Goal: Find specific page/section: Find specific page/section

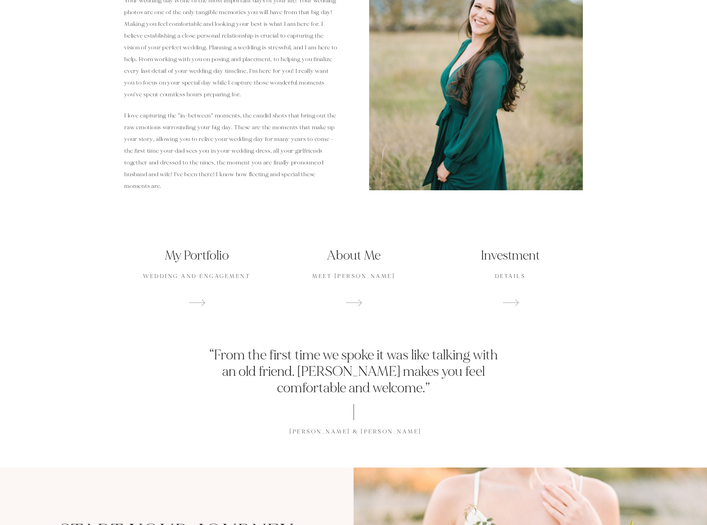
scroll to position [461, 0]
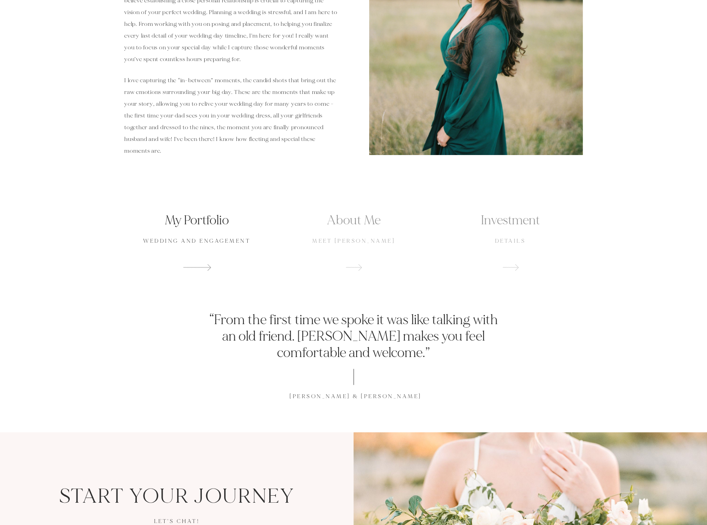
click at [197, 222] on h2 "My Portfolio" at bounding box center [196, 221] width 145 height 18
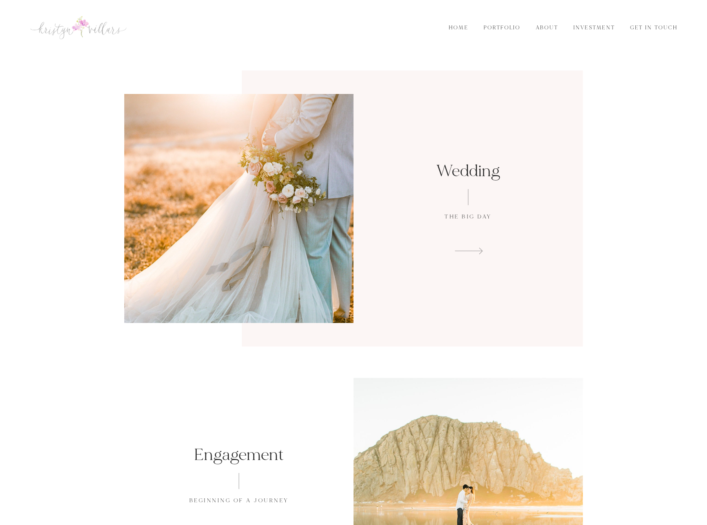
click at [443, 228] on div "Wedding The Big Day" at bounding box center [467, 208] width 229 height 95
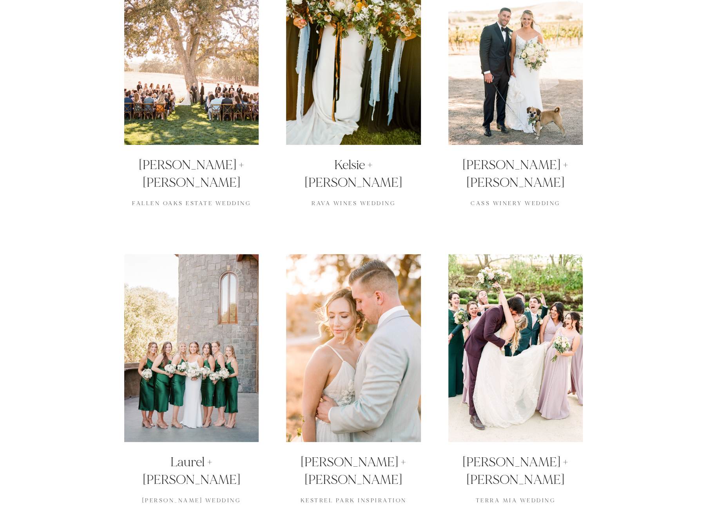
scroll to position [498, 0]
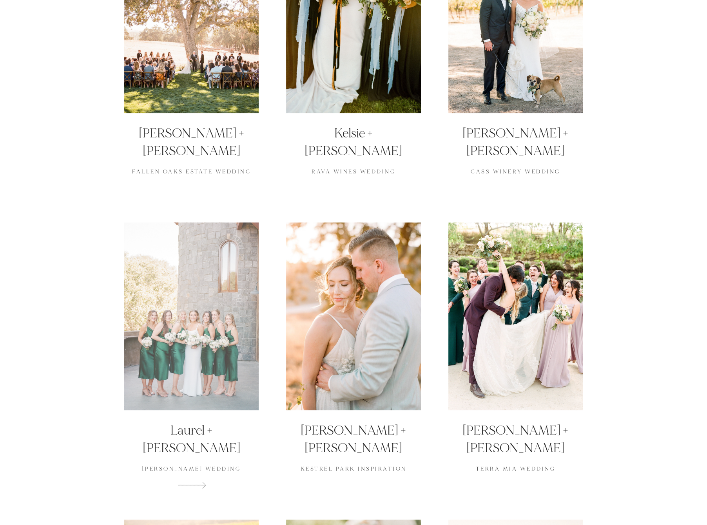
click at [157, 321] on div at bounding box center [191, 316] width 134 height 188
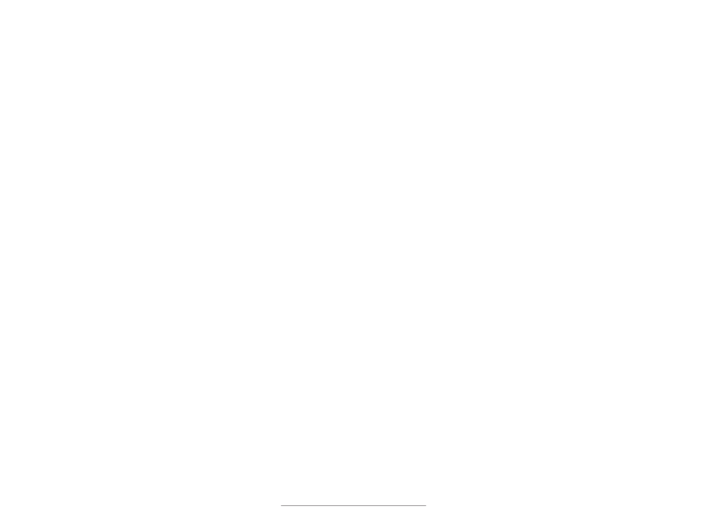
scroll to position [5268, 0]
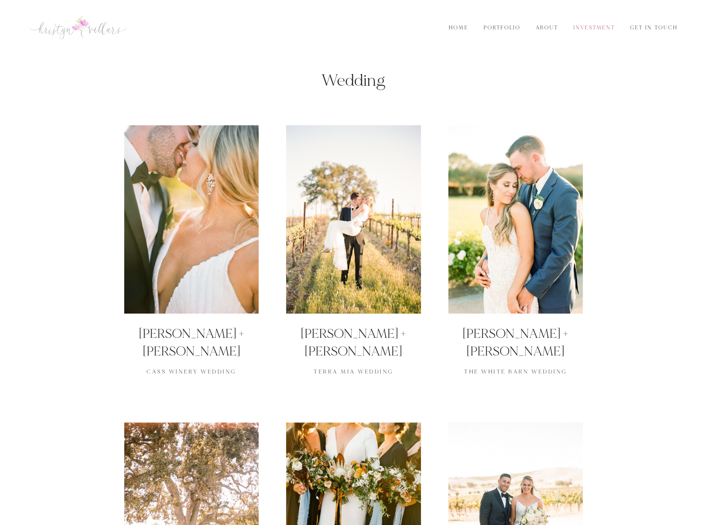
click at [580, 31] on link "Investment" at bounding box center [594, 28] width 53 height 9
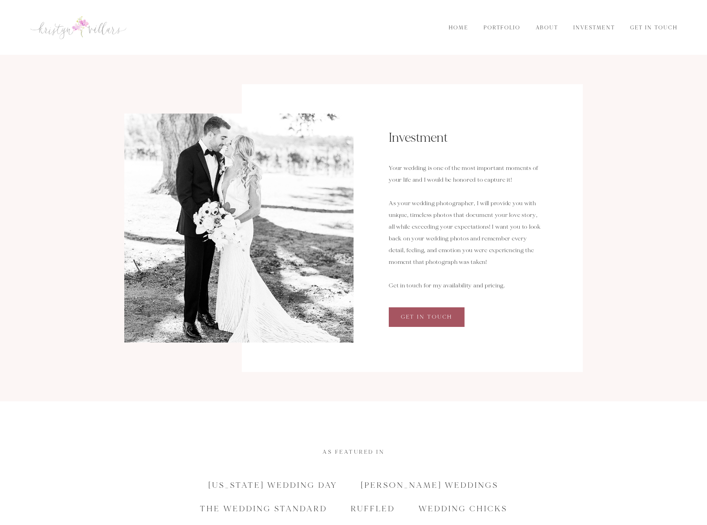
click at [410, 320] on span "Get in Touch" at bounding box center [426, 317] width 51 height 7
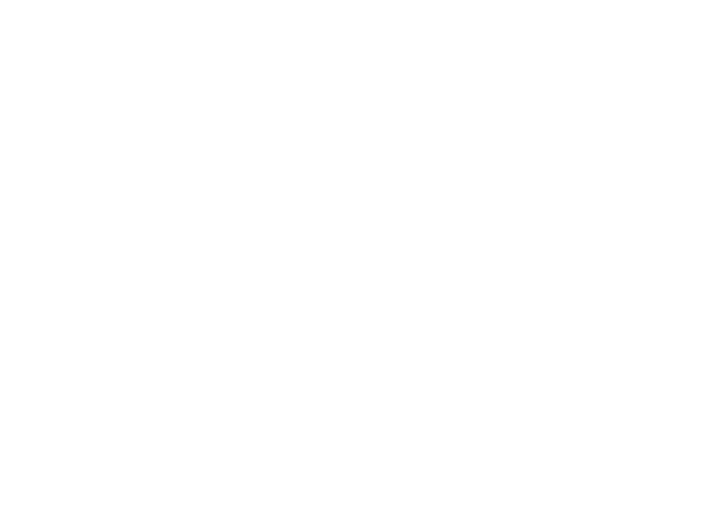
scroll to position [553, 0]
